Goal: Information Seeking & Learning: Learn about a topic

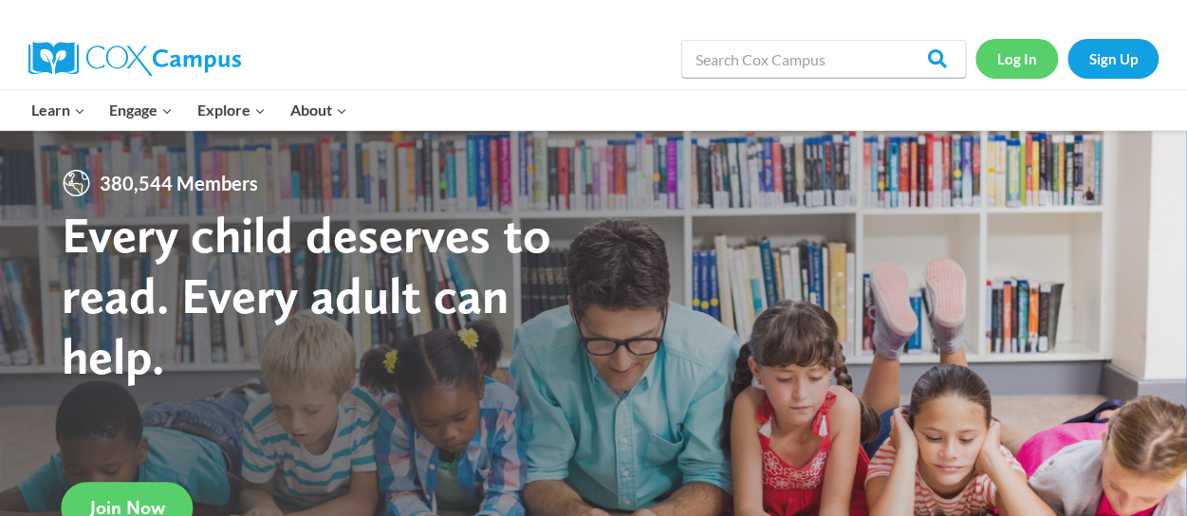
click at [1013, 59] on link "Log In" at bounding box center [1016, 58] width 83 height 39
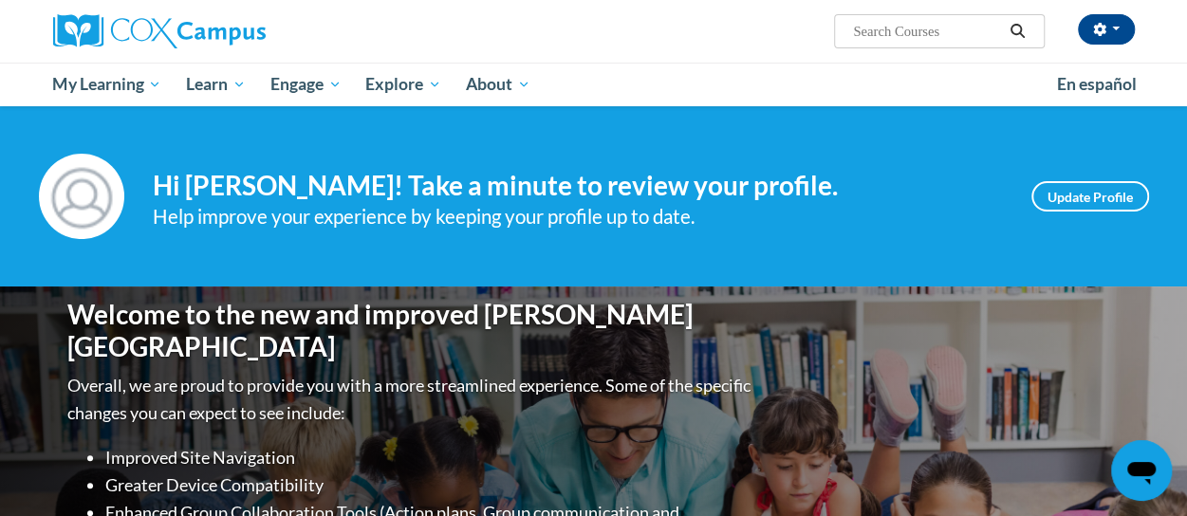
click at [878, 39] on input "Search..." at bounding box center [927, 31] width 152 height 23
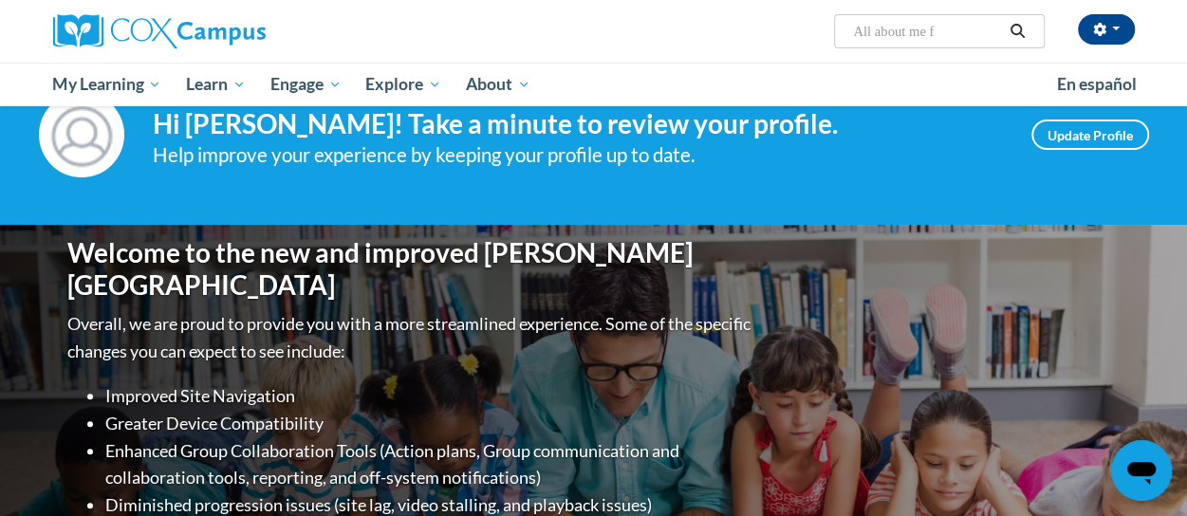
scroll to position [56, 0]
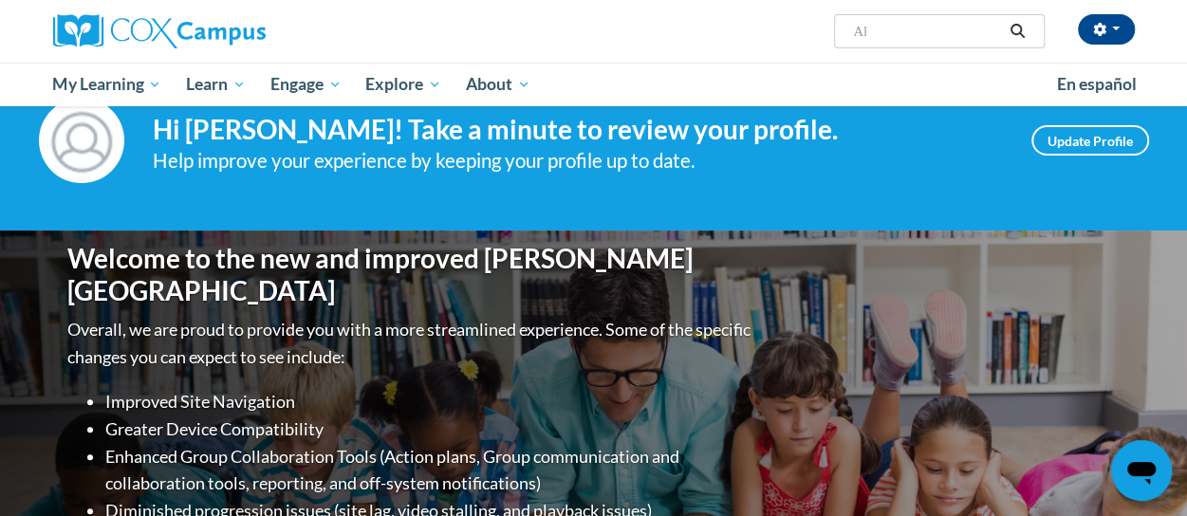
type input "A"
type input "f"
click at [880, 37] on input "Search..." at bounding box center [927, 31] width 152 height 23
type input "All about me and my family"
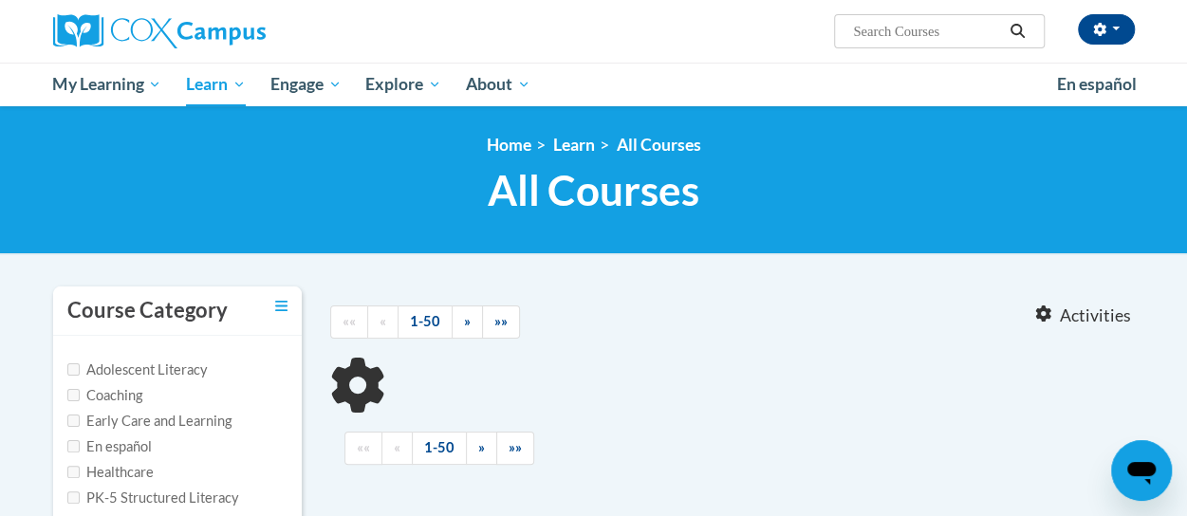
type input "All about me and my family"
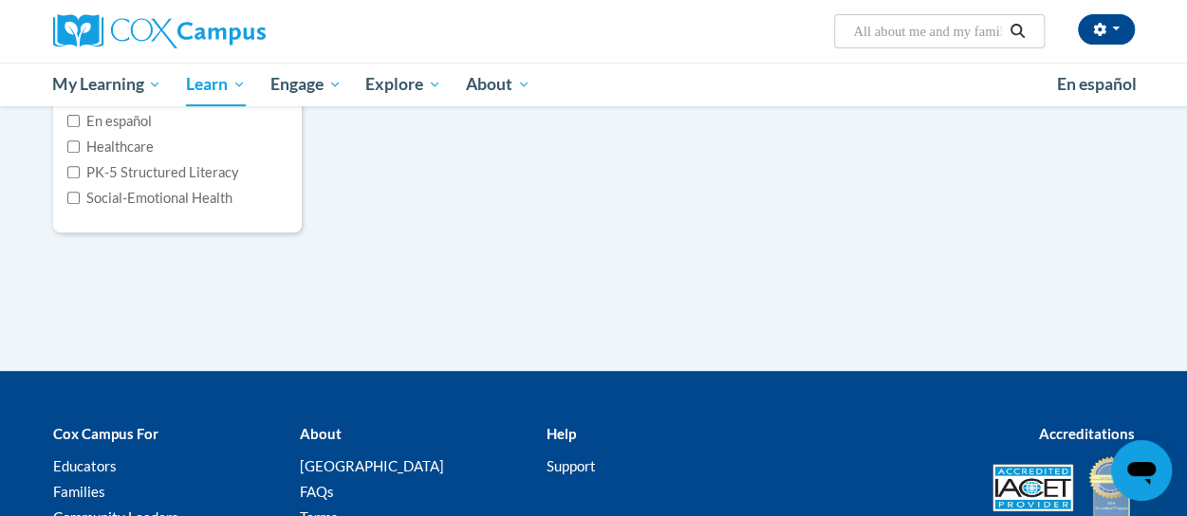
scroll to position [30, 0]
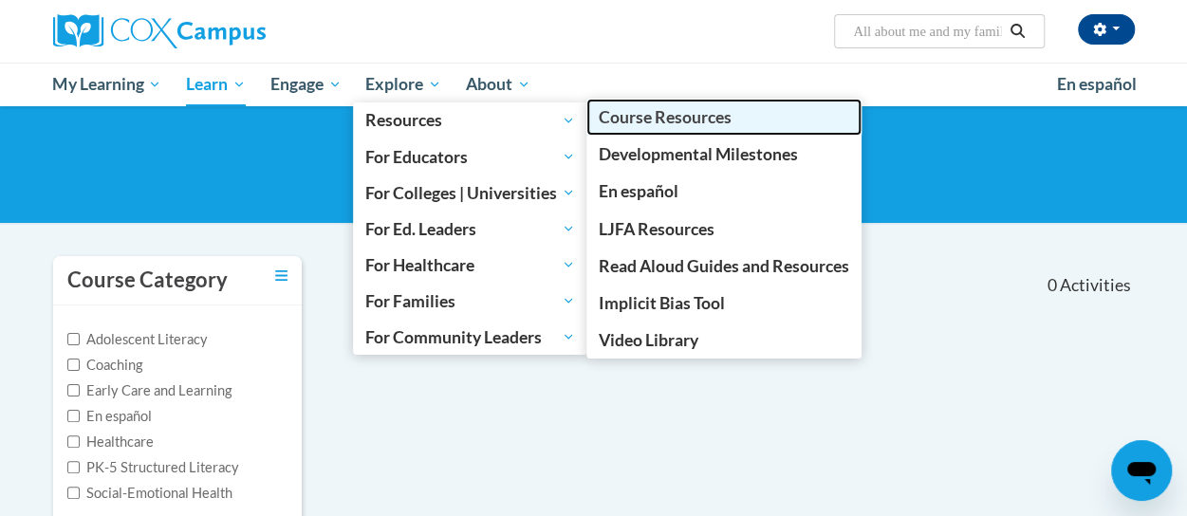
click at [709, 115] on span "Course Resources" at bounding box center [665, 117] width 133 height 20
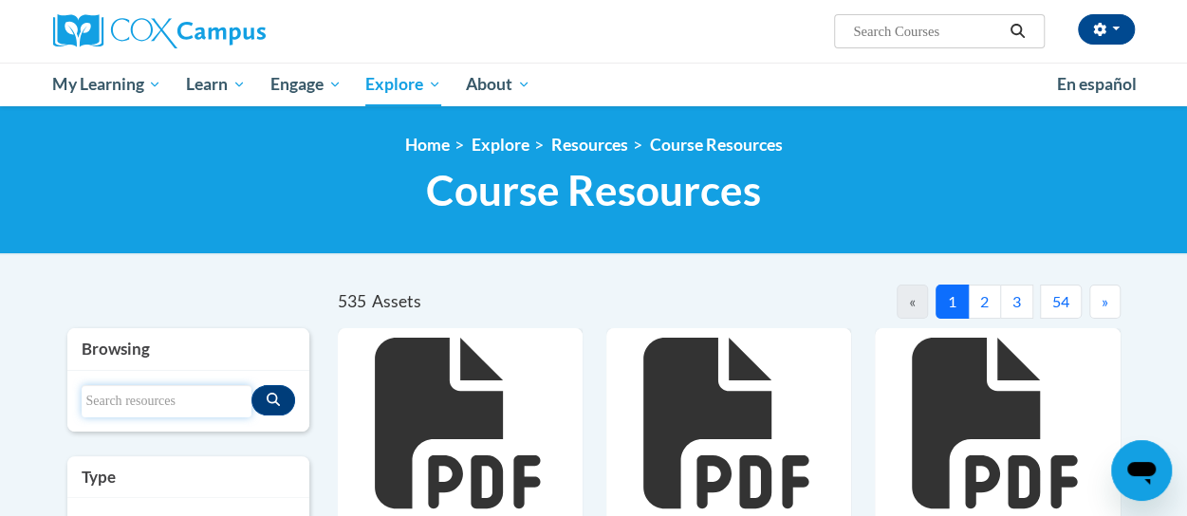
click at [163, 401] on input "Search resources" at bounding box center [167, 401] width 170 height 32
type input "All about me and my family"
click at [275, 405] on icon "Search resources" at bounding box center [273, 399] width 13 height 13
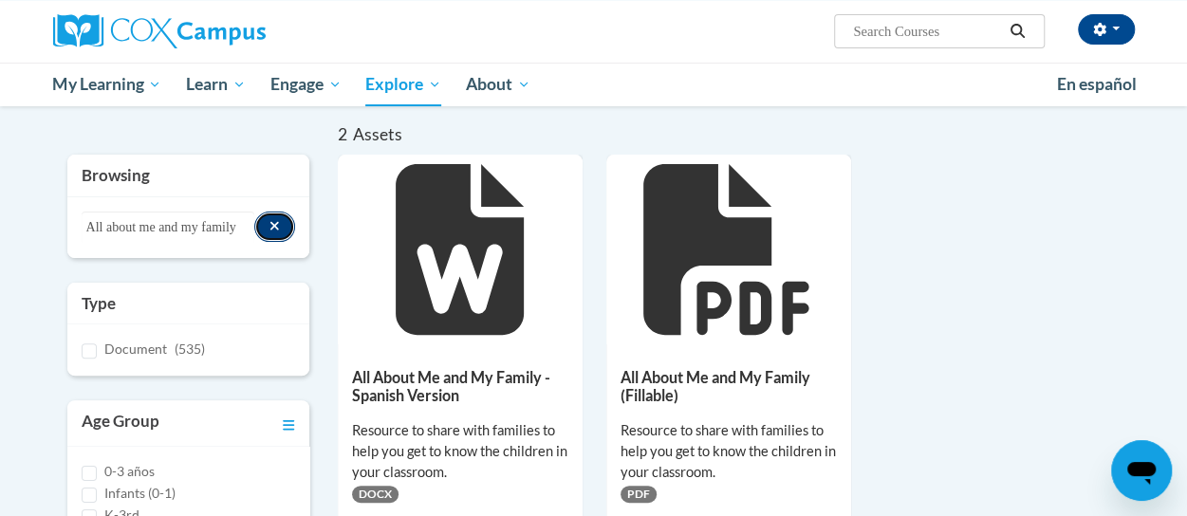
scroll to position [161, 0]
click at [672, 326] on icon at bounding box center [725, 248] width 165 height 171
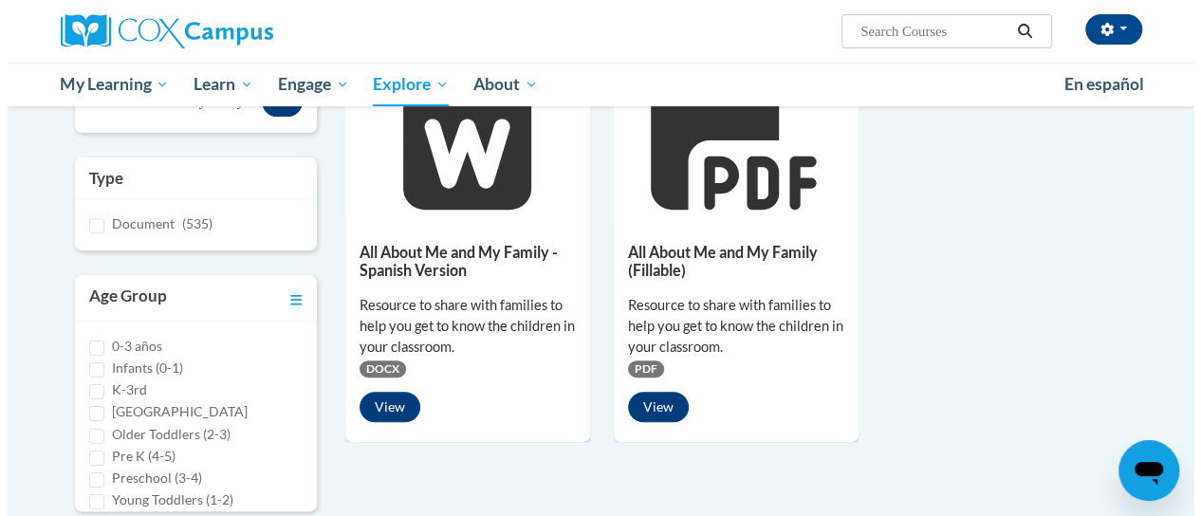
scroll to position [286, 0]
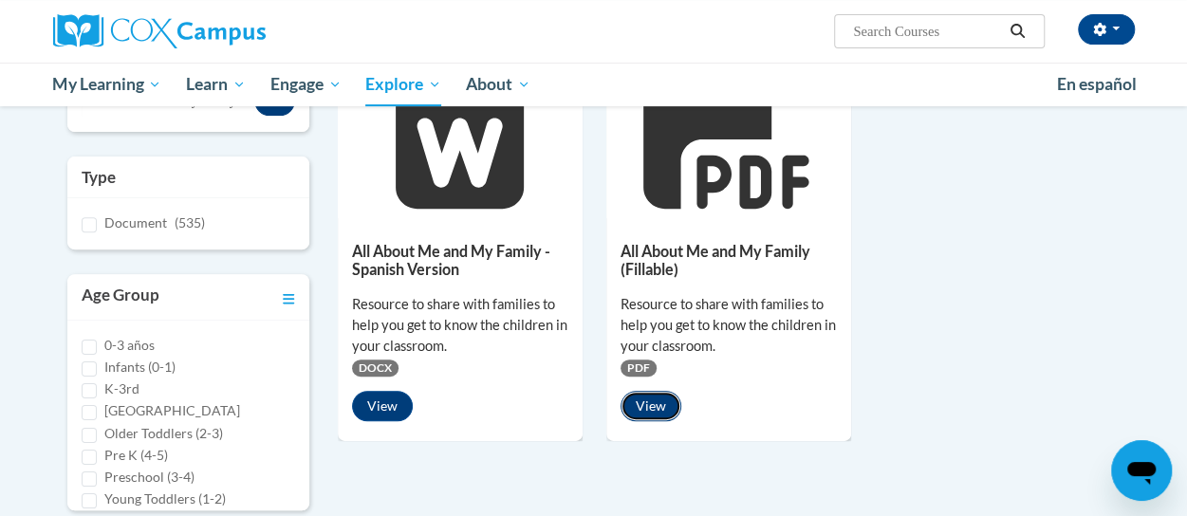
click at [649, 403] on button "View" at bounding box center [650, 406] width 61 height 30
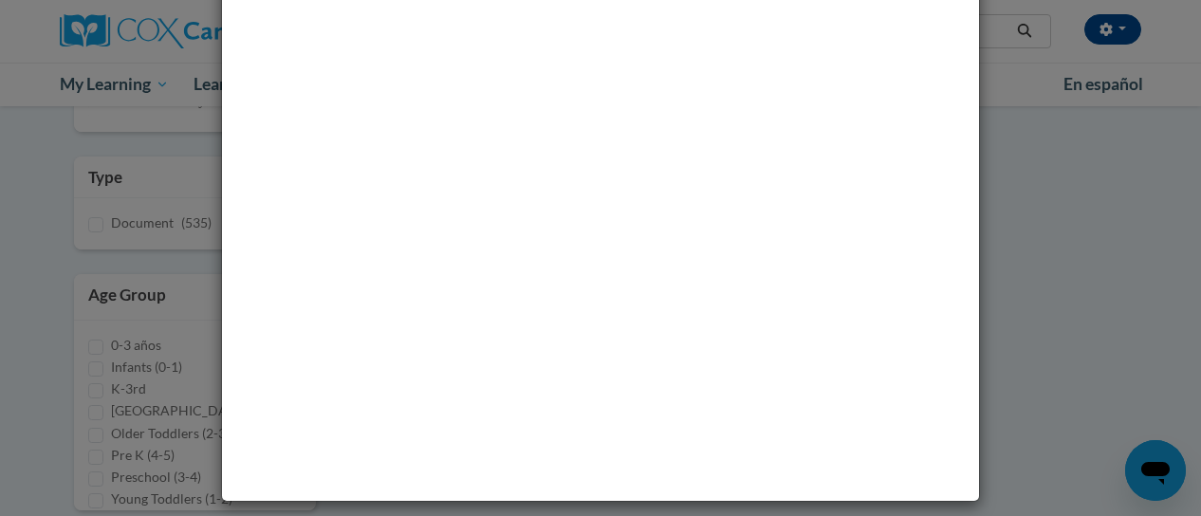
scroll to position [0, 0]
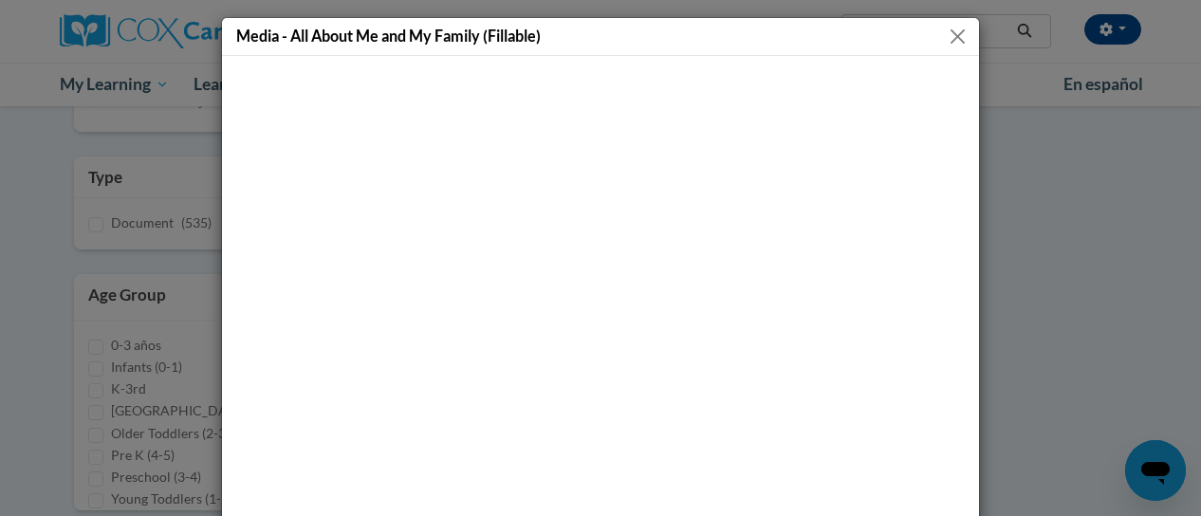
click at [706, 56] on div at bounding box center [600, 357] width 757 height 603
